Goal: Task Accomplishment & Management: Complete application form

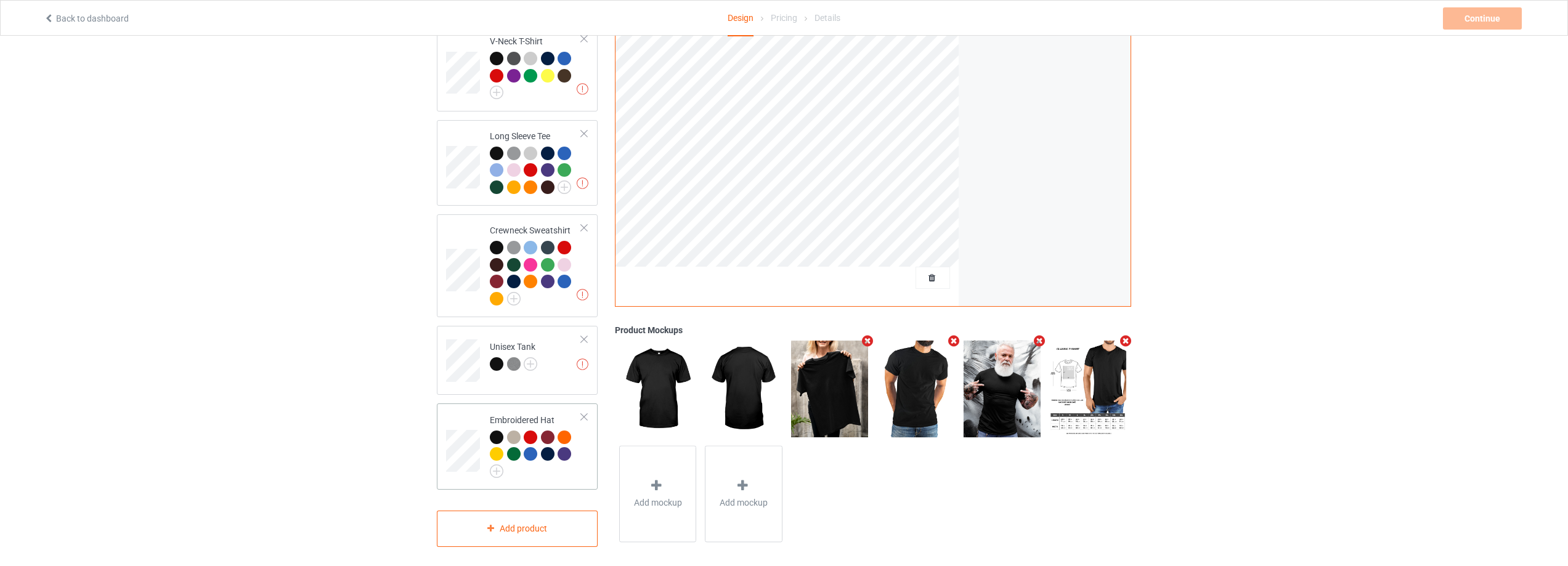
click at [582, 413] on div at bounding box center [583, 417] width 8 height 8
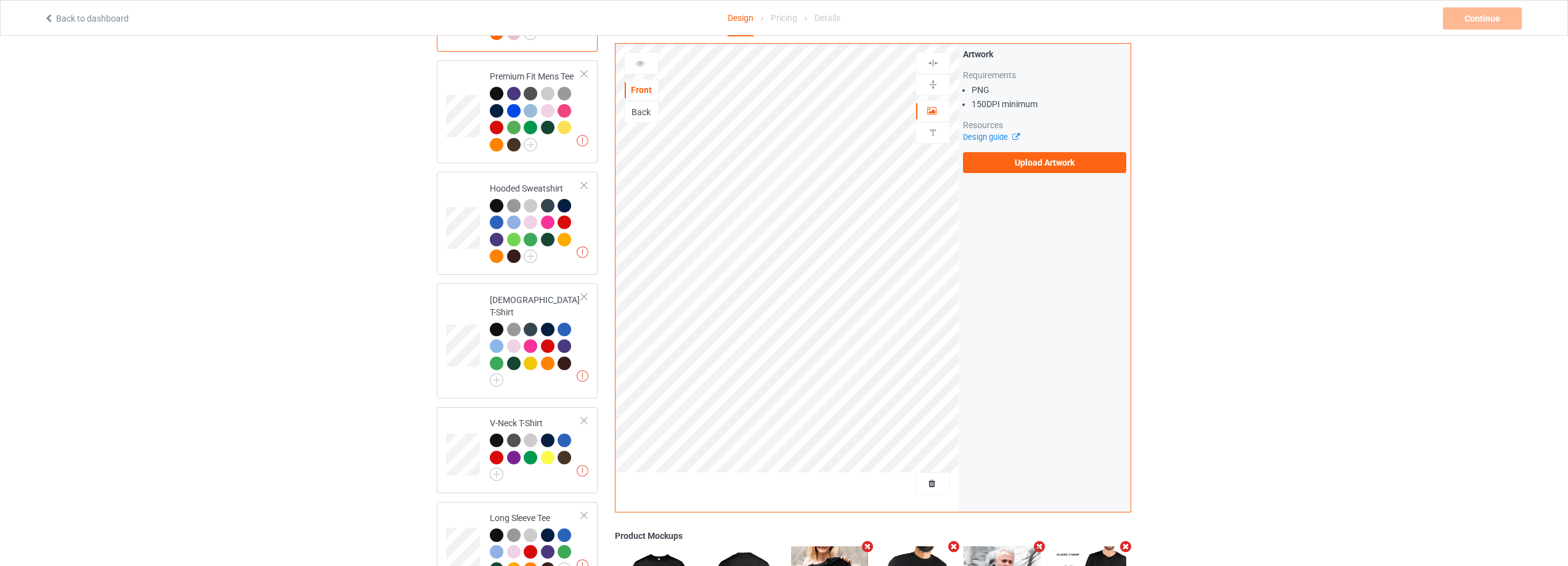
scroll to position [48, 0]
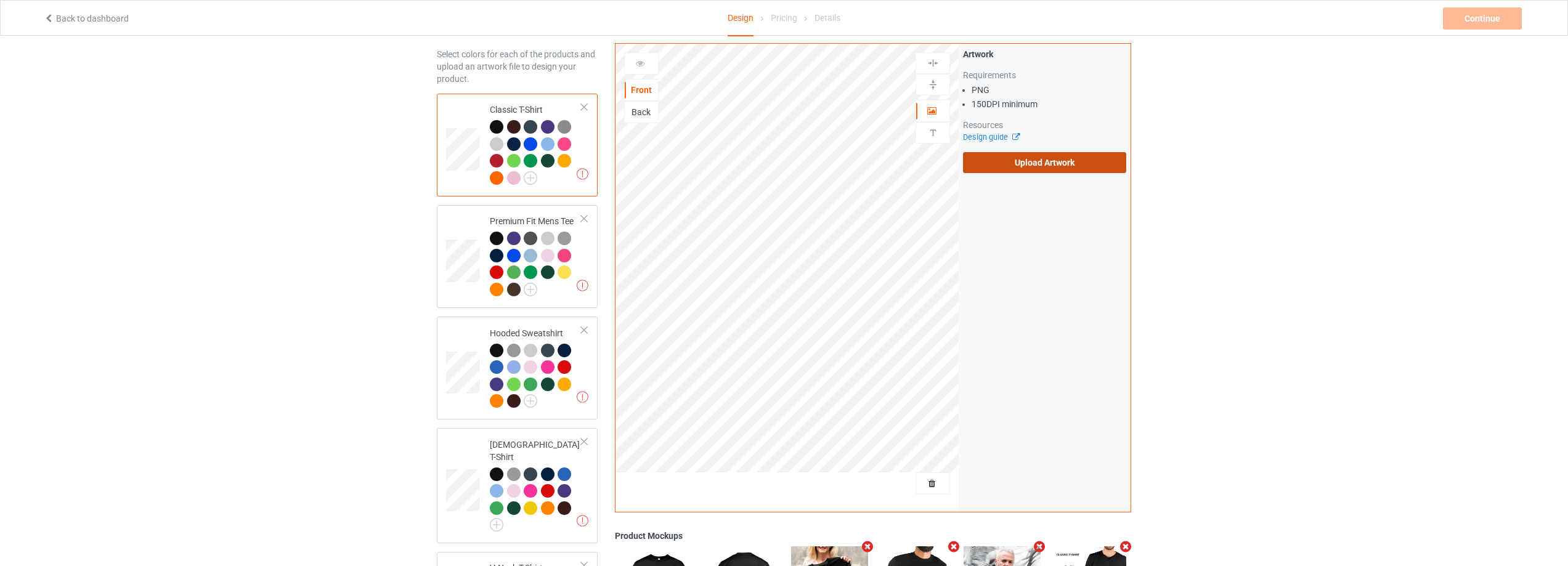
click at [1072, 152] on label "Upload Artwork" at bounding box center [1045, 163] width 163 height 21
click at [0, 0] on input "Upload Artwork" at bounding box center [0, 0] width 0 height 0
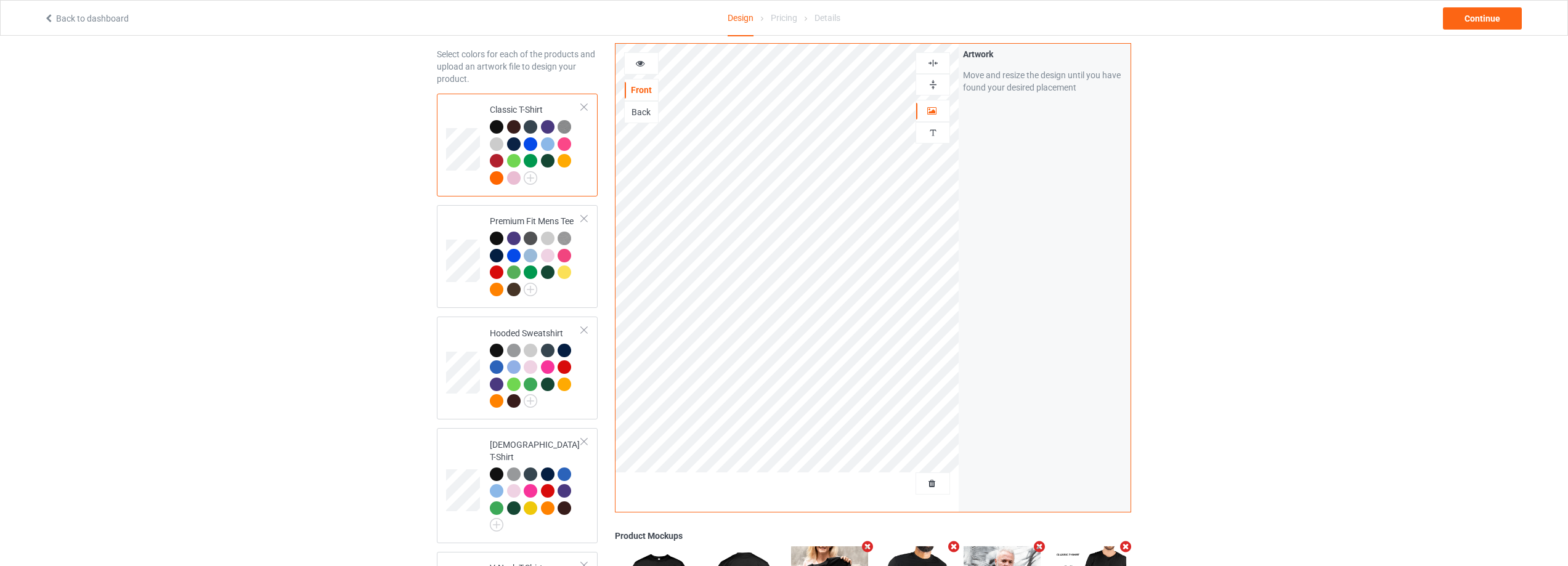
click at [931, 61] on img at bounding box center [933, 63] width 12 height 12
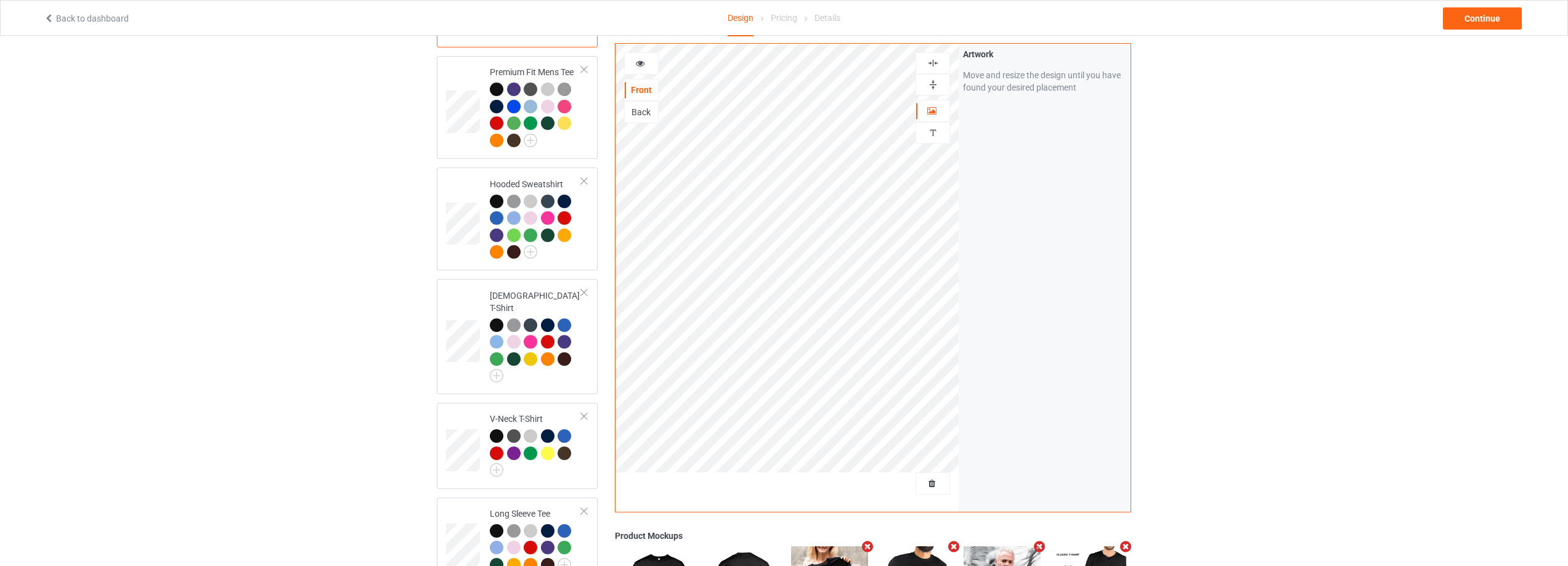
scroll to position [48, 0]
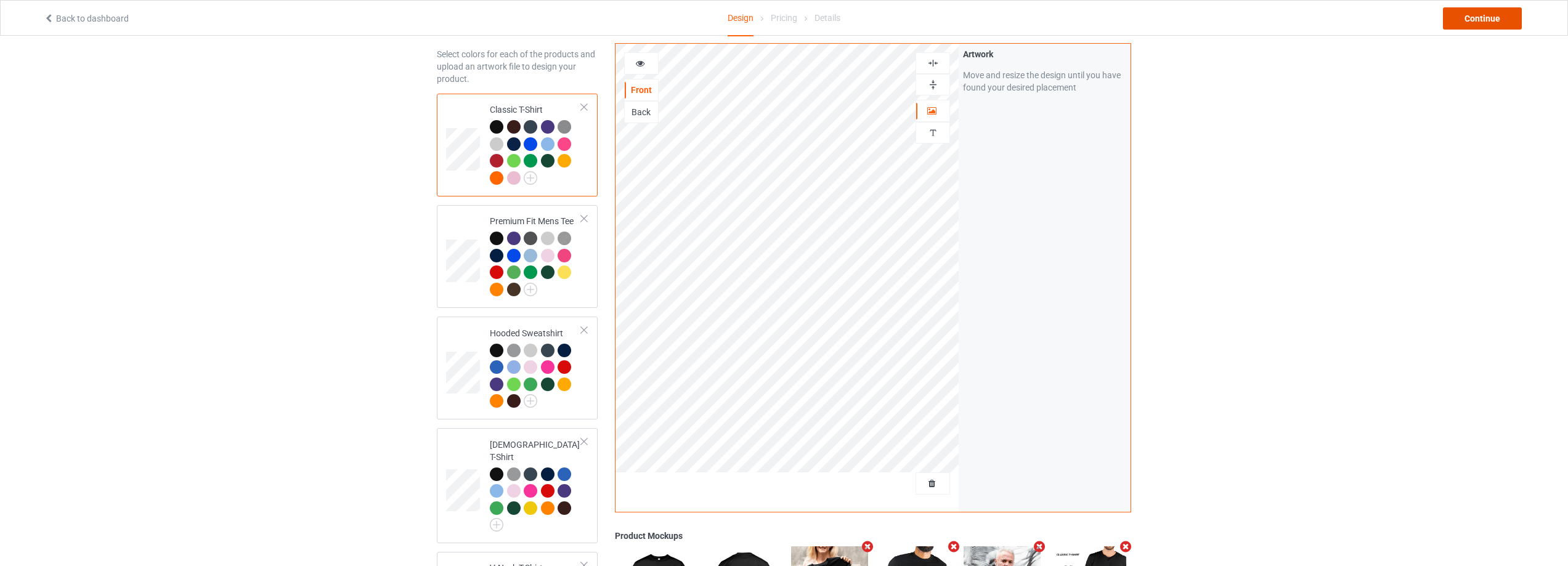
click at [1472, 17] on div "Continue" at bounding box center [1483, 18] width 79 height 22
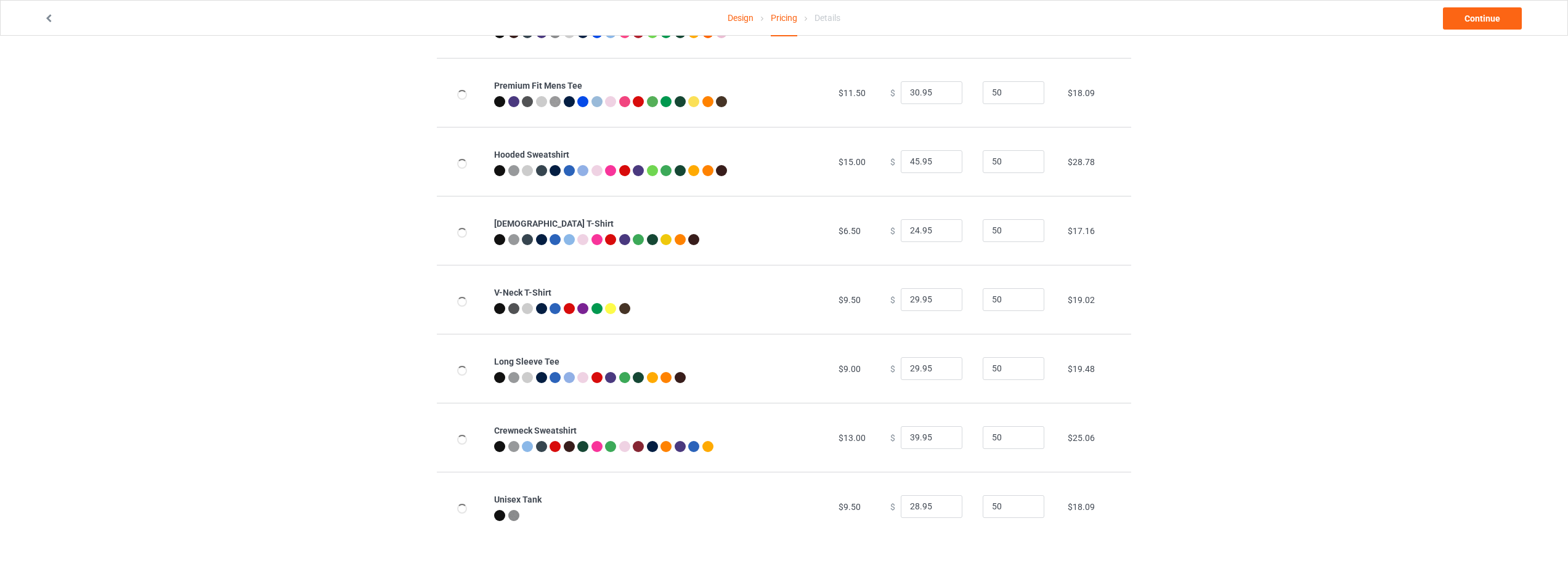
scroll to position [134, 0]
click at [1467, 19] on link "Continue" at bounding box center [1483, 18] width 79 height 22
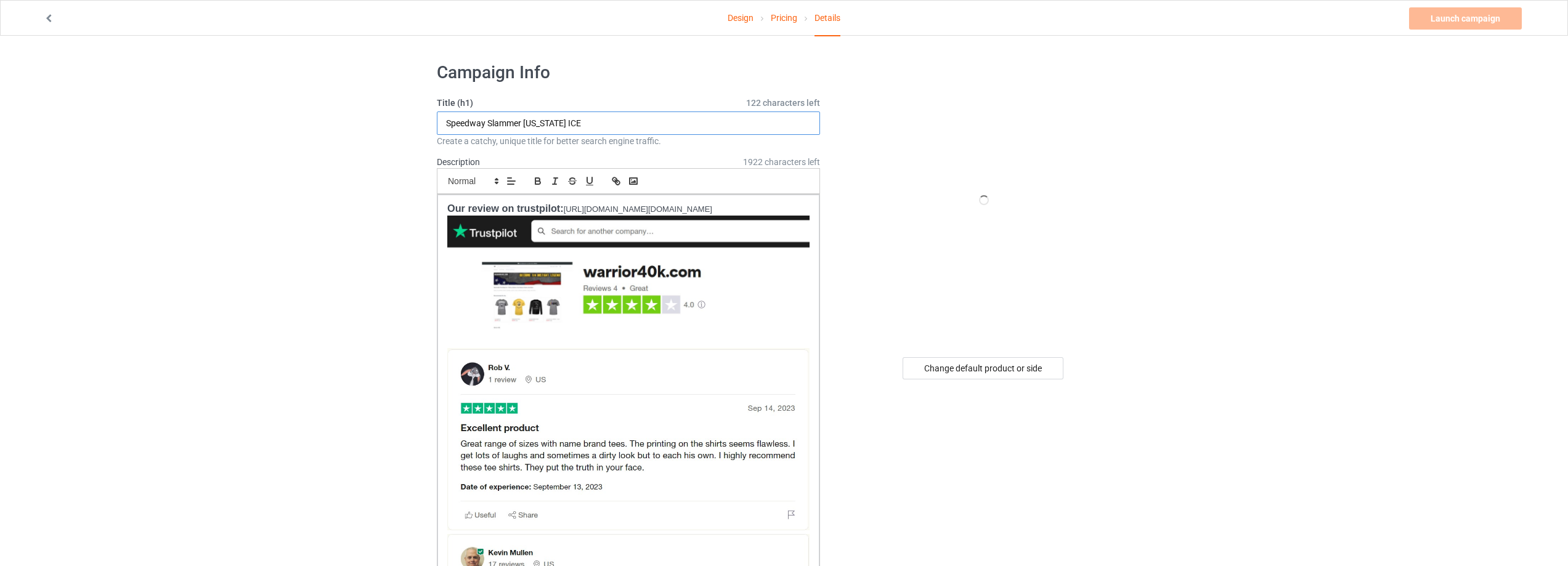
drag, startPoint x: 598, startPoint y: 125, endPoint x: 352, endPoint y: 125, distance: 246.0
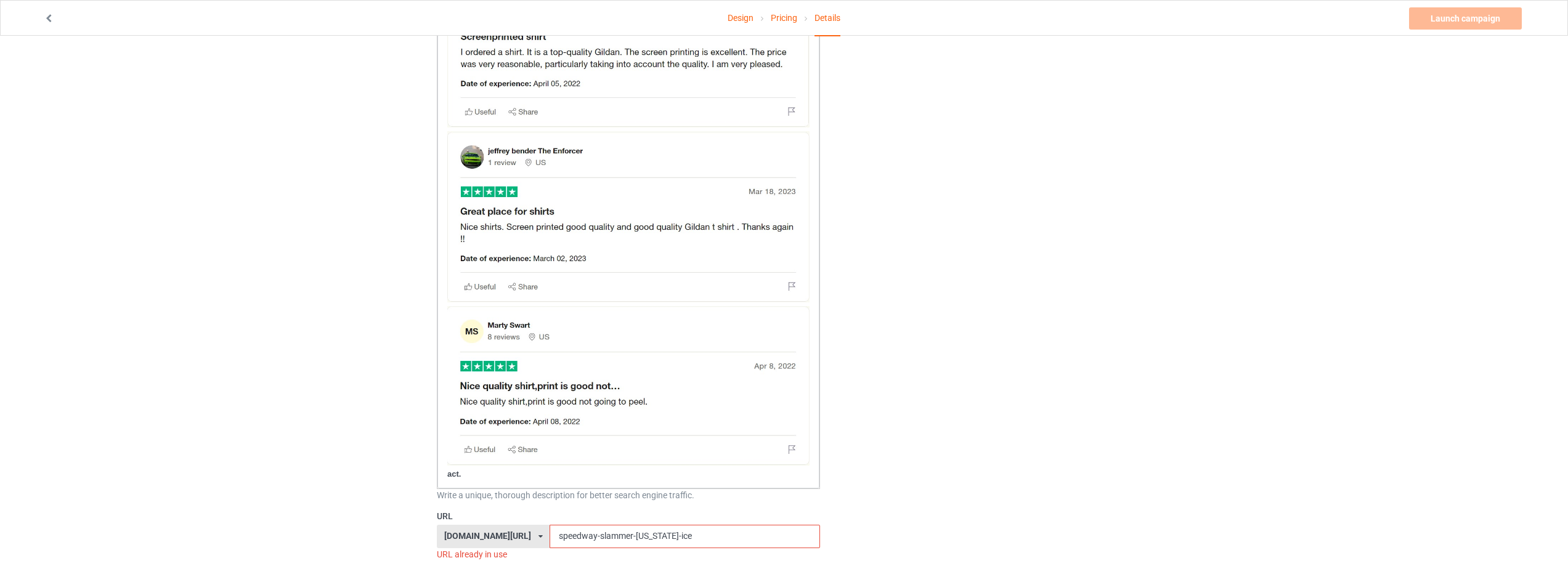
scroll to position [863, 0]
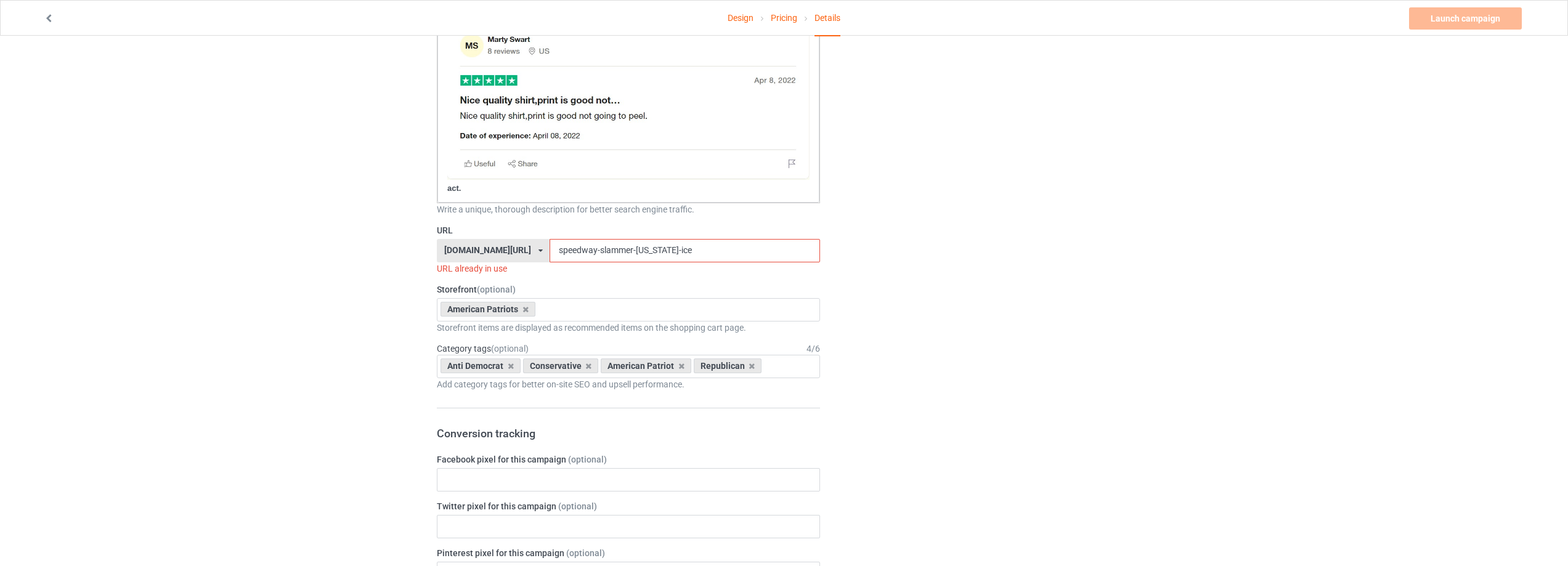
type input "I Like My Country"
drag, startPoint x: 596, startPoint y: 242, endPoint x: 433, endPoint y: 246, distance: 163.0
click at [433, 246] on div "Campaign Info Title (h1) 133 characters left I Like My Country Create a catchy,…" at bounding box center [629, 561] width 401 height 2743
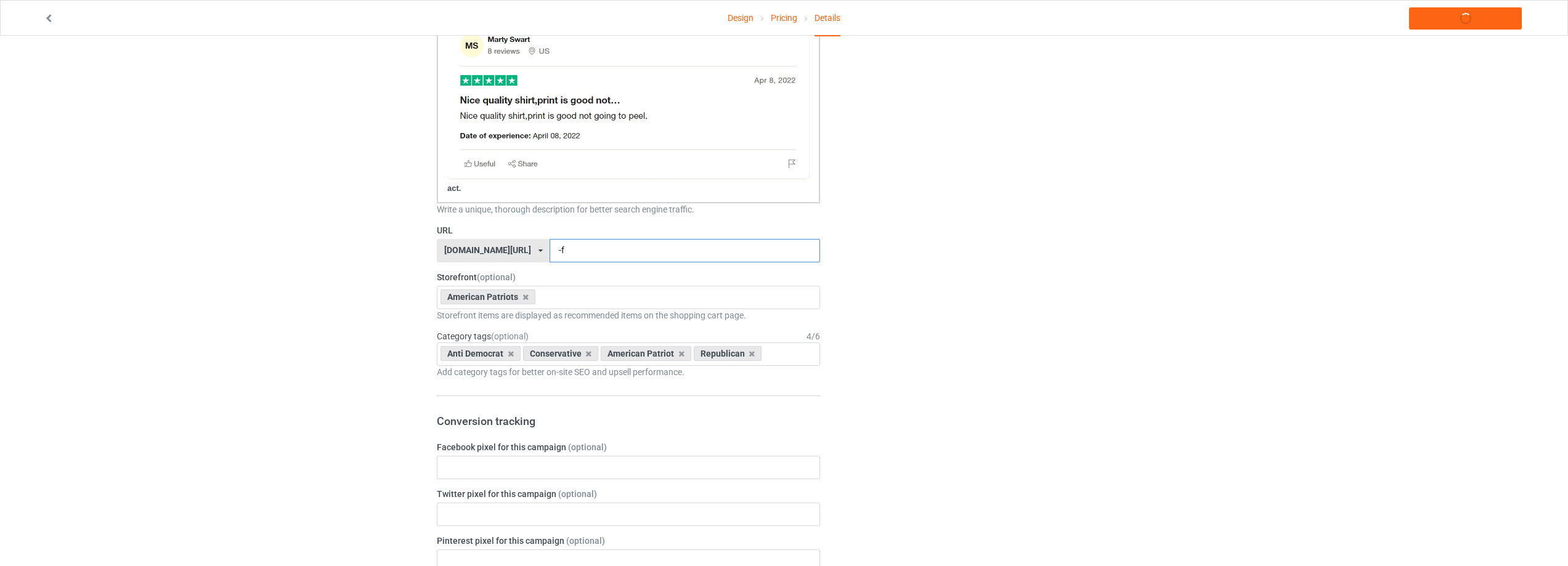
type input "-"
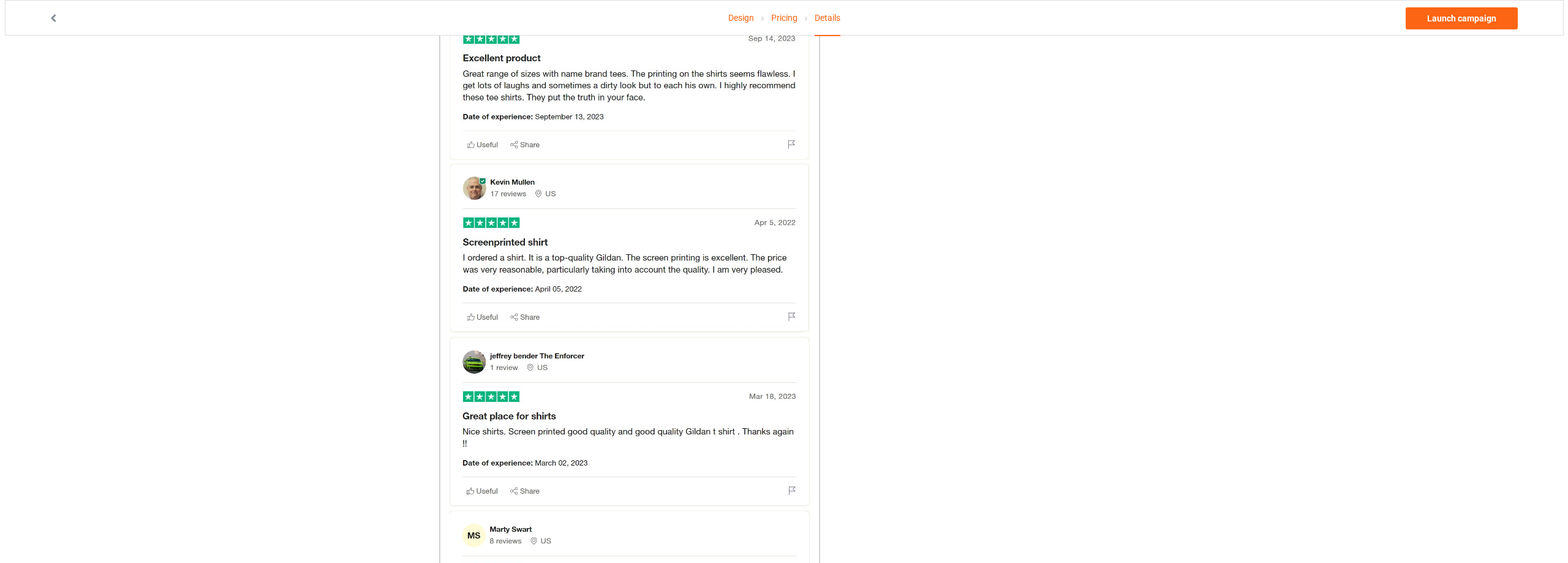
scroll to position [0, 0]
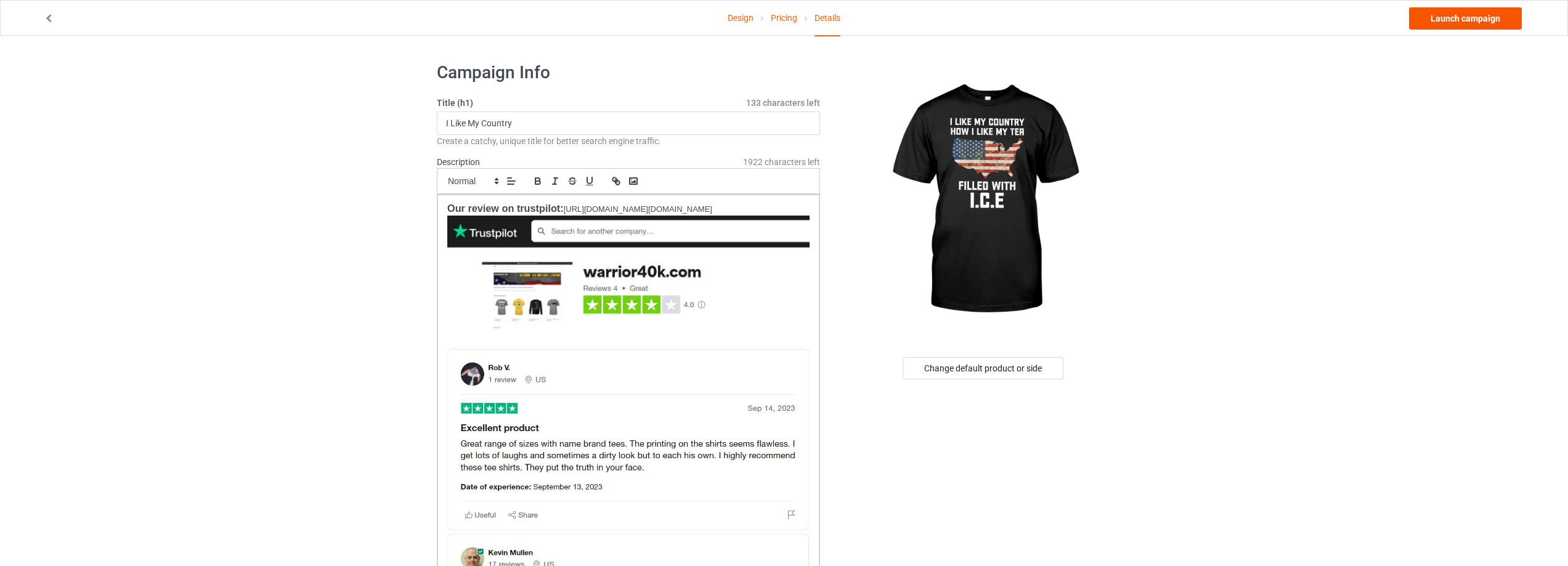
type input "filled-with-ice"
click at [1481, 19] on link "Launch campaign" at bounding box center [1465, 18] width 113 height 22
